Goal: Task Accomplishment & Management: Complete application form

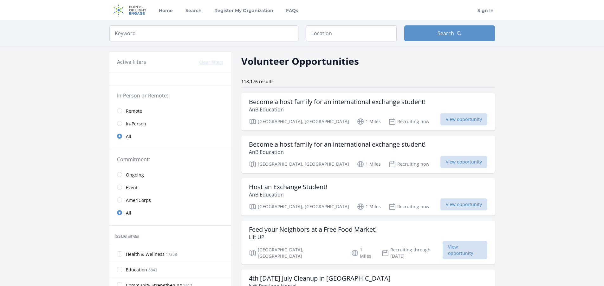
click at [116, 110] on link "Remote" at bounding box center [170, 110] width 122 height 13
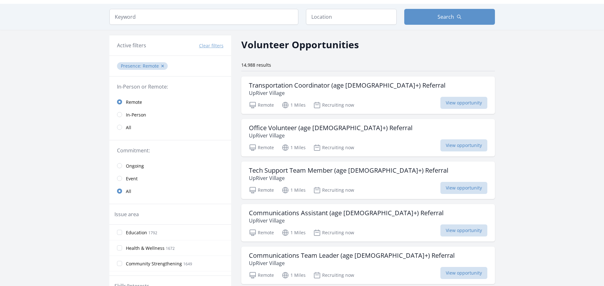
scroll to position [32, 0]
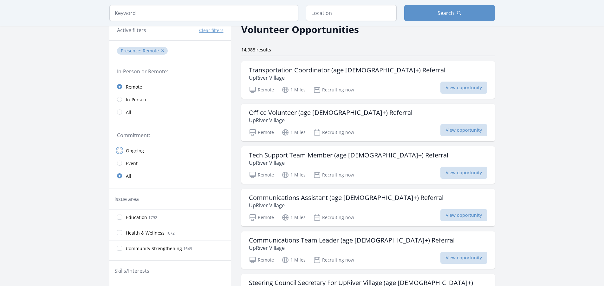
click at [120, 150] on input "radio" at bounding box center [119, 150] width 5 height 5
click at [331, 115] on h3 "Office Volunteer (age [DEMOGRAPHIC_DATA]+) Referral" at bounding box center [331, 113] width 164 height 8
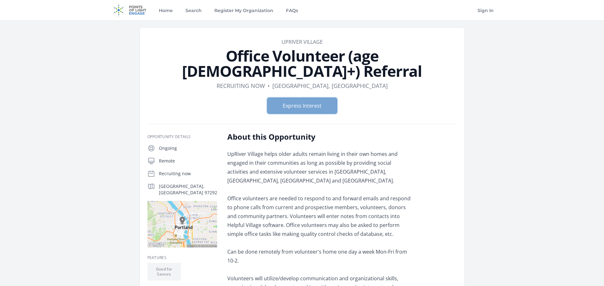
click at [299, 98] on button "Express Interest" at bounding box center [302, 106] width 70 height 16
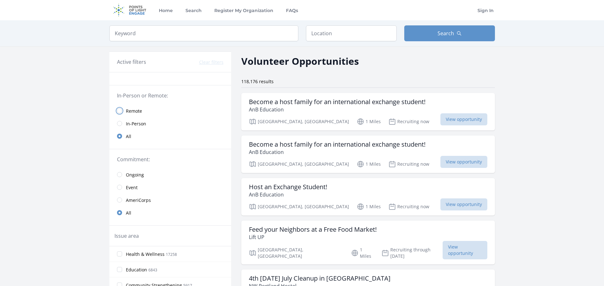
click at [122, 112] on input "radio" at bounding box center [119, 110] width 5 height 5
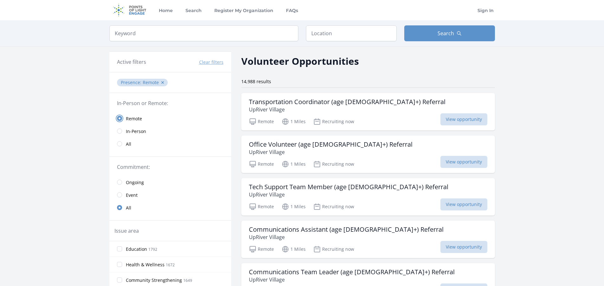
click at [119, 116] on input "radio" at bounding box center [119, 118] width 5 height 5
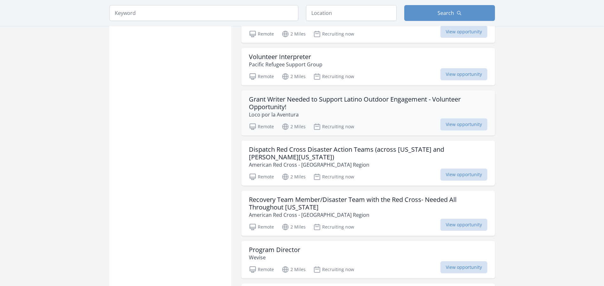
scroll to position [698, 0]
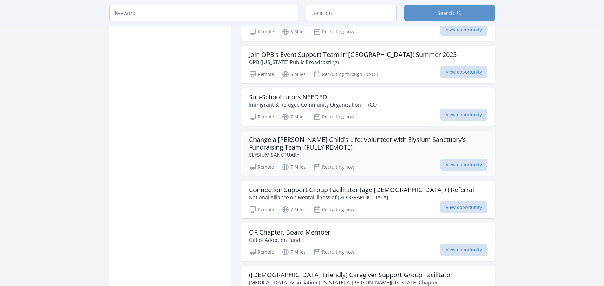
scroll to position [1301, 0]
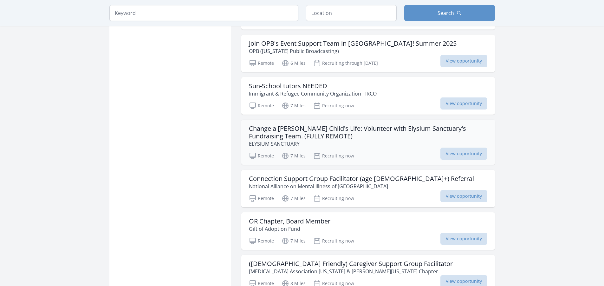
click at [360, 125] on h3 "Change a Foster Child's Life: Volunteer with Elysium Sanctuary's Fundraising Te…" at bounding box center [368, 132] width 239 height 15
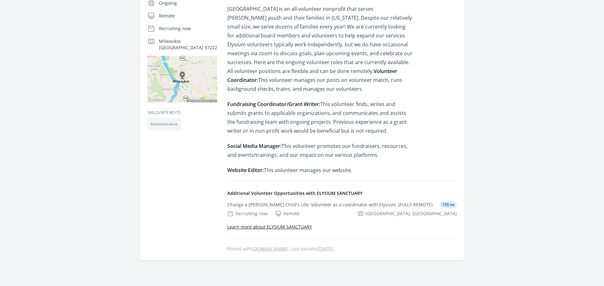
scroll to position [33, 0]
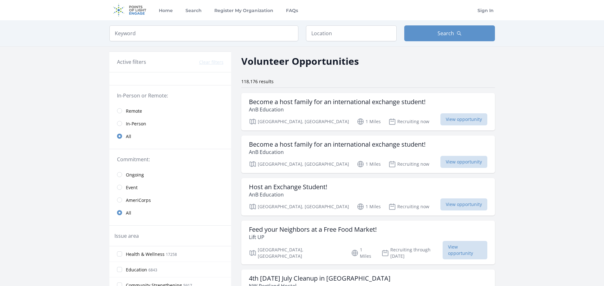
click at [121, 107] on link "Remote" at bounding box center [170, 110] width 122 height 13
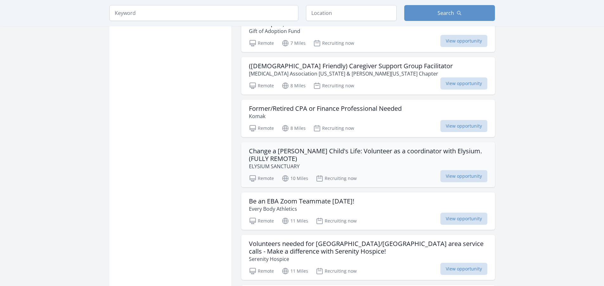
scroll to position [1556, 0]
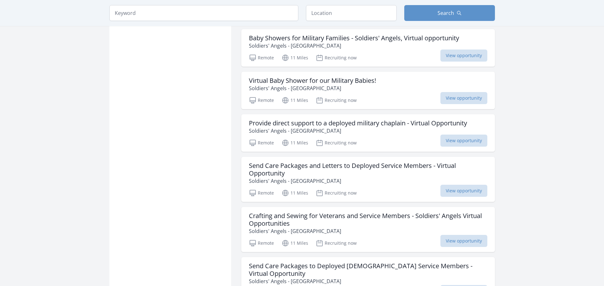
scroll to position [2349, 0]
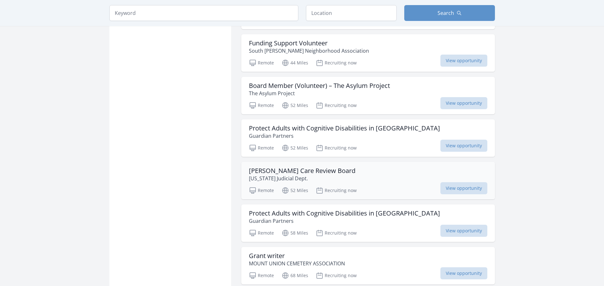
scroll to position [3333, 0]
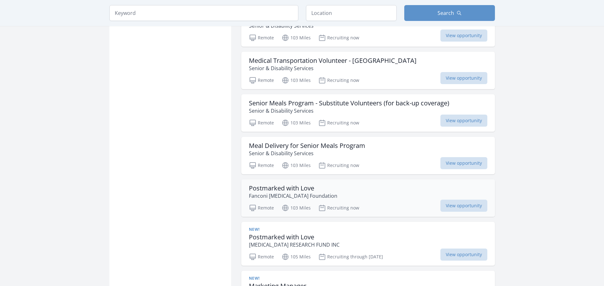
scroll to position [4221, 0]
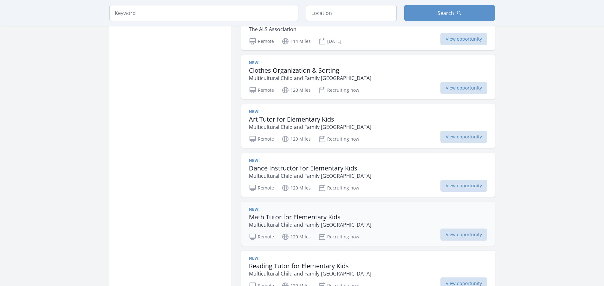
scroll to position [4887, 0]
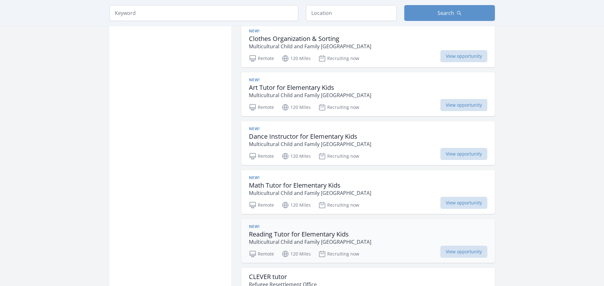
click at [377, 224] on div "New! Reading Tutor for Elementary Kids Multicultural Child and Family Hope Cent…" at bounding box center [368, 235] width 239 height 22
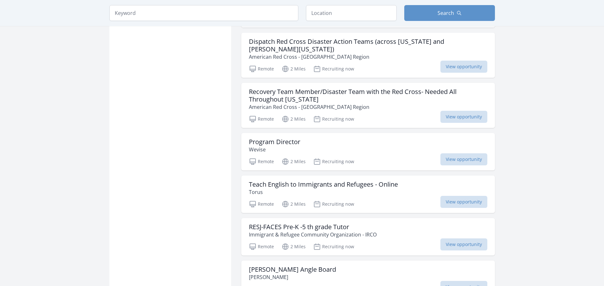
scroll to position [731, 0]
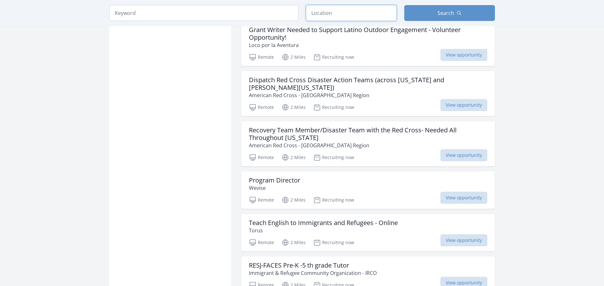
click at [345, 10] on input "text" at bounding box center [351, 13] width 91 height 16
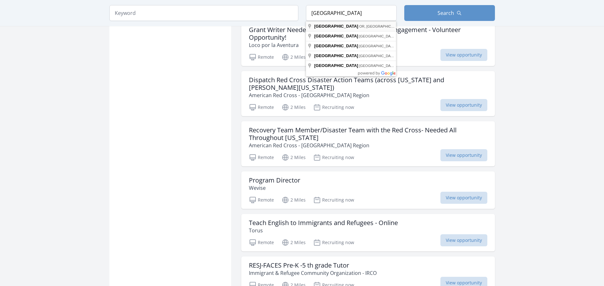
type input "Salem, OR, USA"
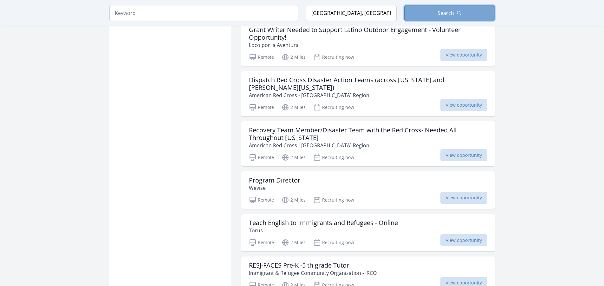
click at [447, 18] on button "Search" at bounding box center [449, 13] width 91 height 16
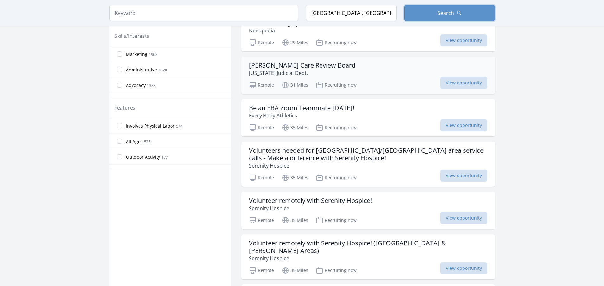
scroll to position [317, 0]
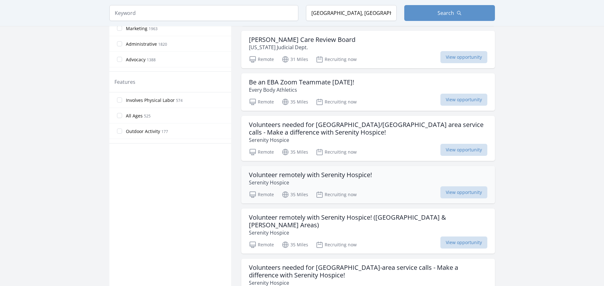
click at [342, 178] on h3 "Volunteer remotely with Serenity Hospice!" at bounding box center [310, 175] width 123 height 8
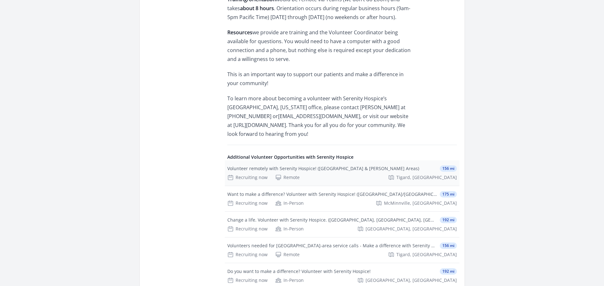
scroll to position [349, 0]
